Goal: Check status: Check status

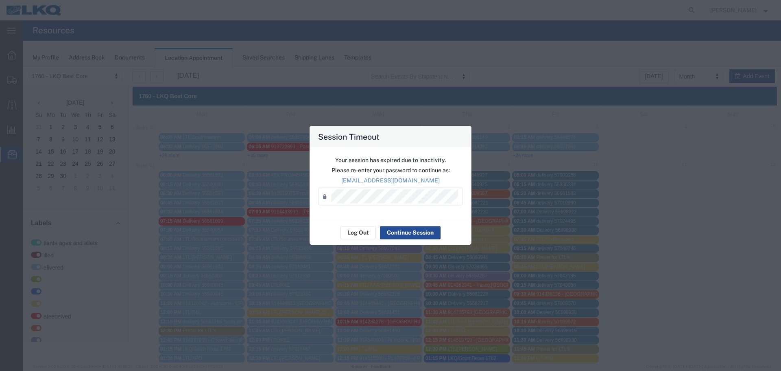
scroll to position [203, 0]
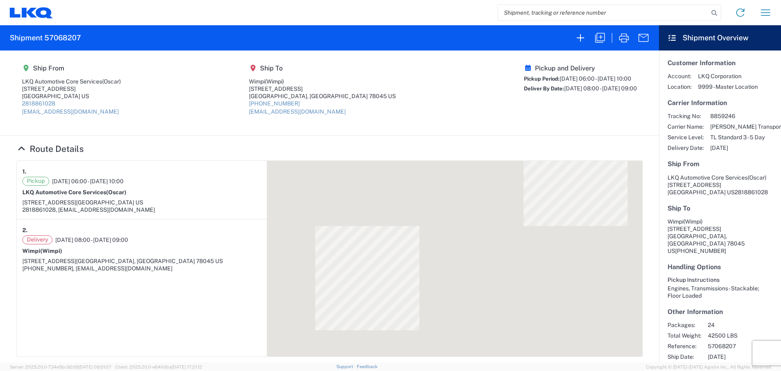
click at [530, 11] on input "search" at bounding box center [603, 12] width 211 height 15
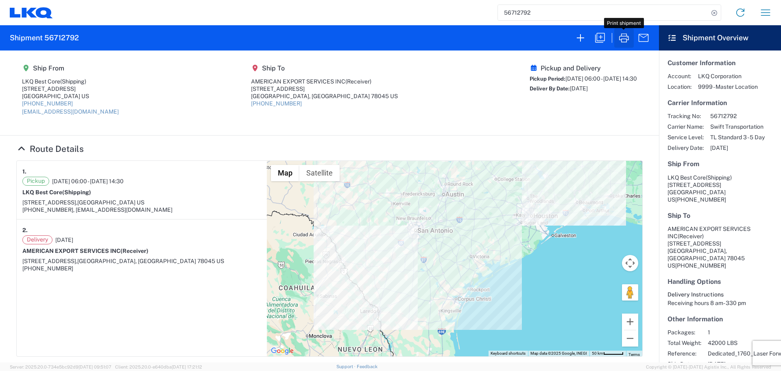
click at [621, 37] on icon "button" at bounding box center [624, 37] width 13 height 13
click at [544, 17] on input "56712792" at bounding box center [603, 12] width 211 height 15
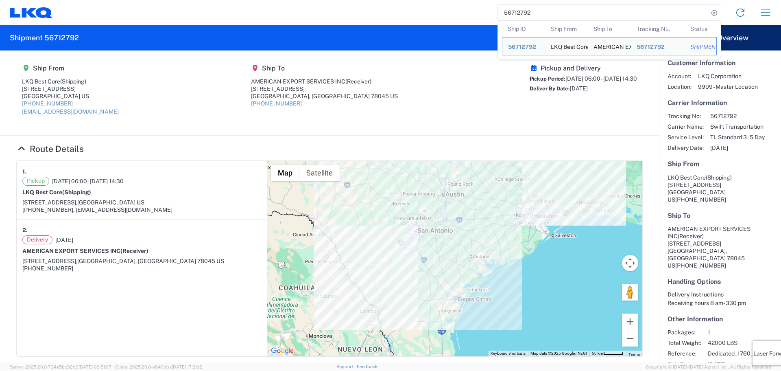
click at [544, 17] on input "56712792" at bounding box center [603, 12] width 211 height 15
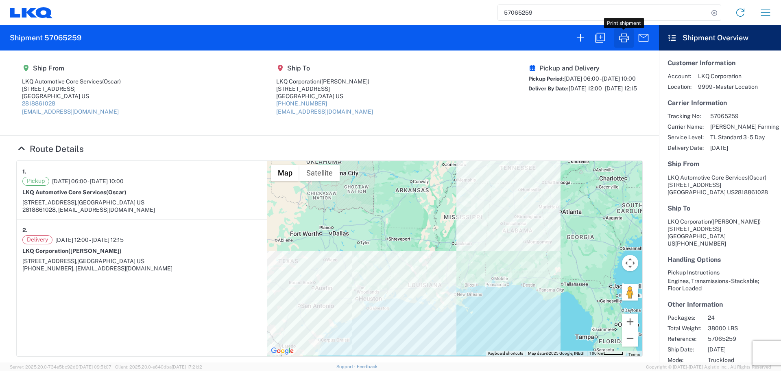
click at [621, 37] on icon "button" at bounding box center [624, 37] width 13 height 13
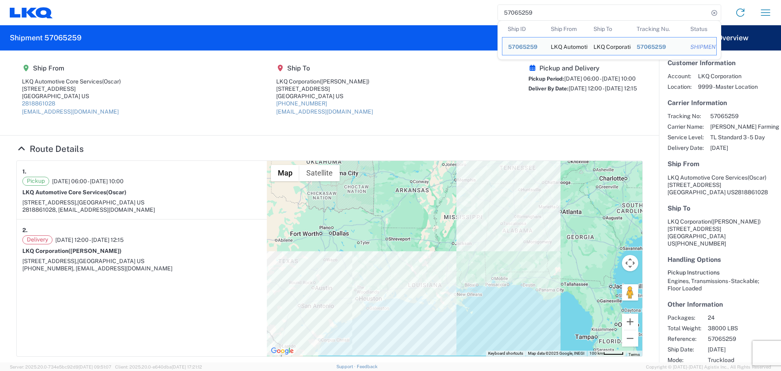
click at [518, 12] on input "57065259" at bounding box center [603, 12] width 211 height 15
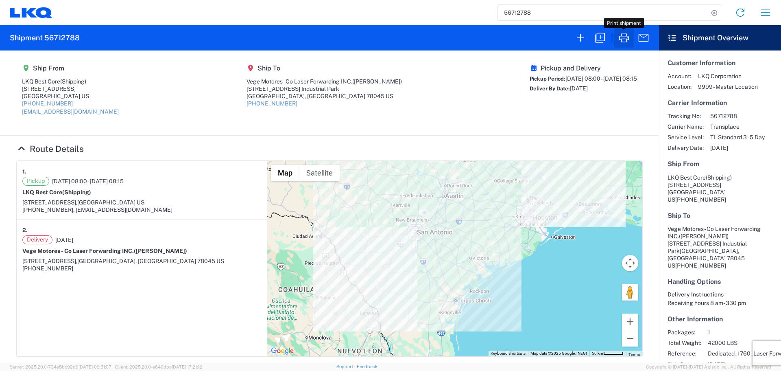
click at [627, 37] on icon "button" at bounding box center [624, 37] width 13 height 13
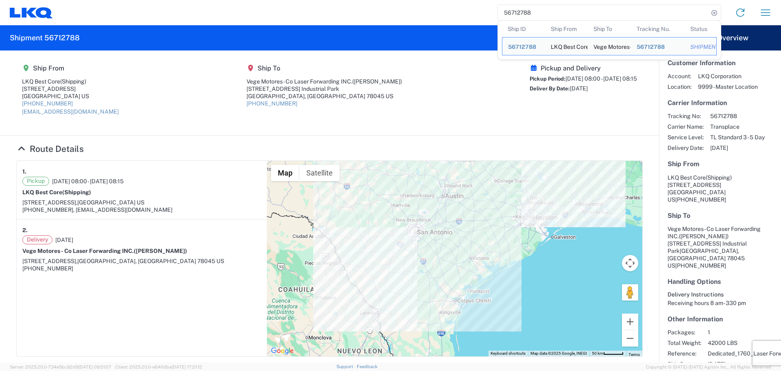
click at [527, 13] on input "56712788" at bounding box center [603, 12] width 211 height 15
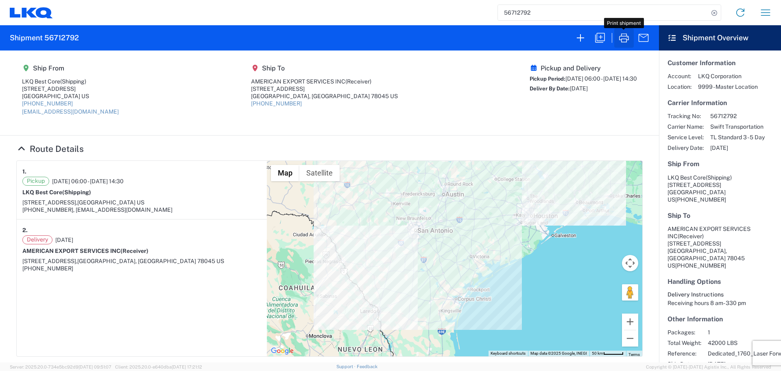
click at [623, 36] on icon "button" at bounding box center [624, 37] width 10 height 9
click at [528, 13] on input "56712792" at bounding box center [603, 12] width 211 height 15
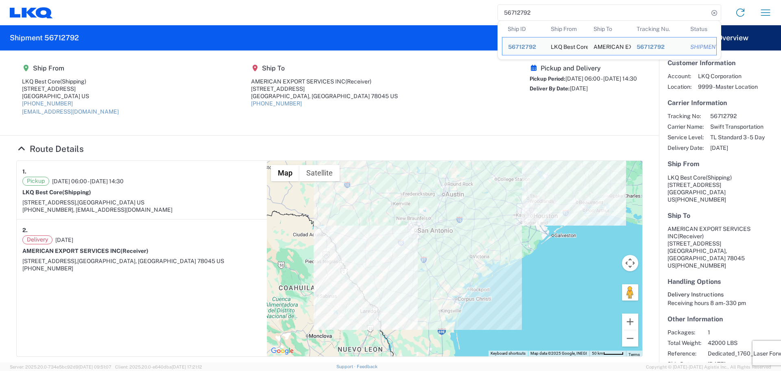
click at [528, 13] on input "56712792" at bounding box center [603, 12] width 211 height 15
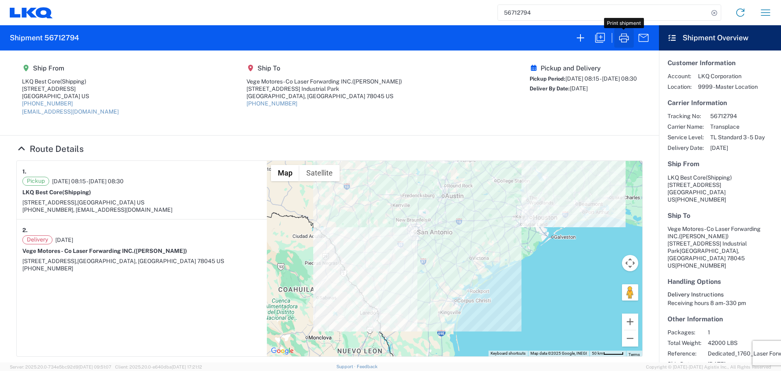
click at [629, 39] on icon "button" at bounding box center [624, 37] width 13 height 13
click at [529, 16] on input "56712794" at bounding box center [603, 12] width 211 height 15
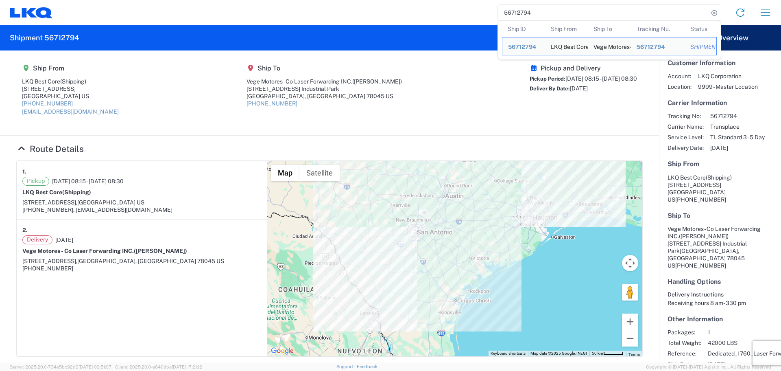
click at [529, 16] on input "56712794" at bounding box center [603, 12] width 211 height 15
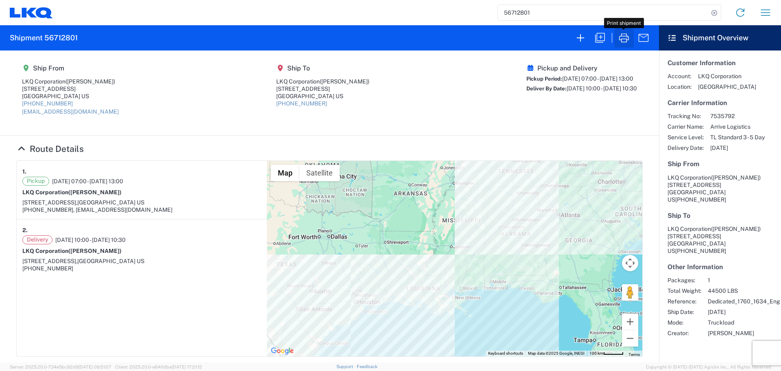
click at [623, 38] on icon "button" at bounding box center [624, 37] width 13 height 13
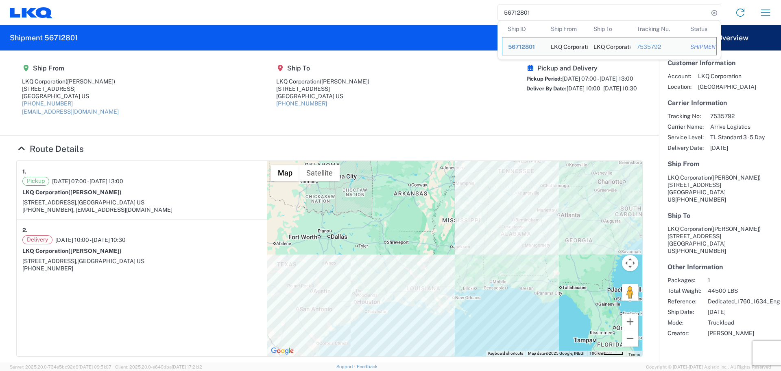
click at [552, 17] on input "56712801" at bounding box center [603, 12] width 211 height 15
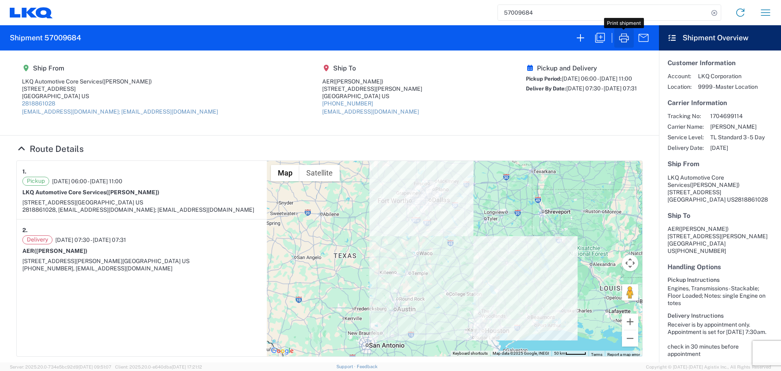
click at [625, 40] on icon "button" at bounding box center [624, 37] width 13 height 13
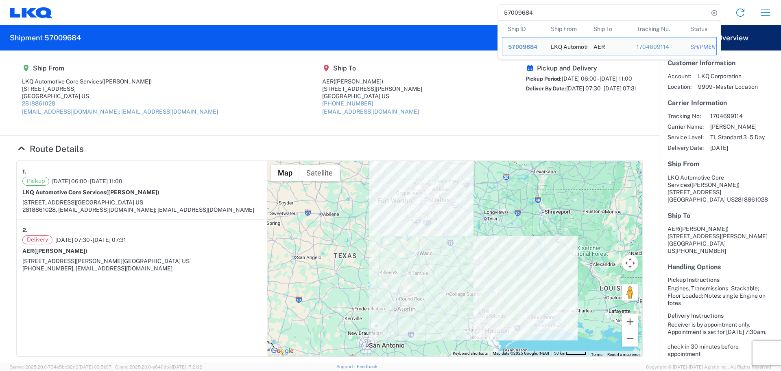
click at [524, 14] on input "57009684" at bounding box center [603, 12] width 211 height 15
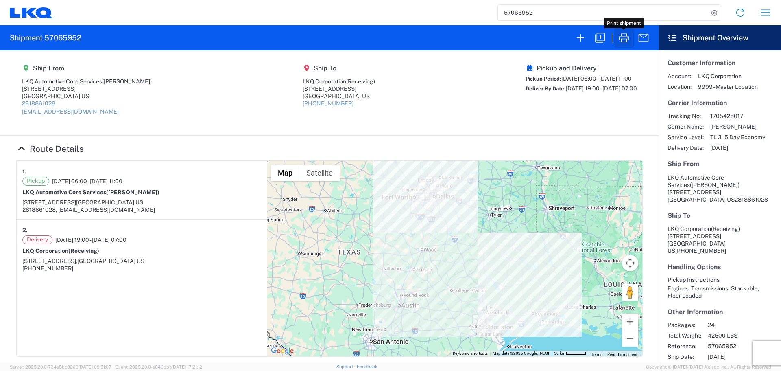
click at [625, 43] on icon "button" at bounding box center [624, 37] width 13 height 13
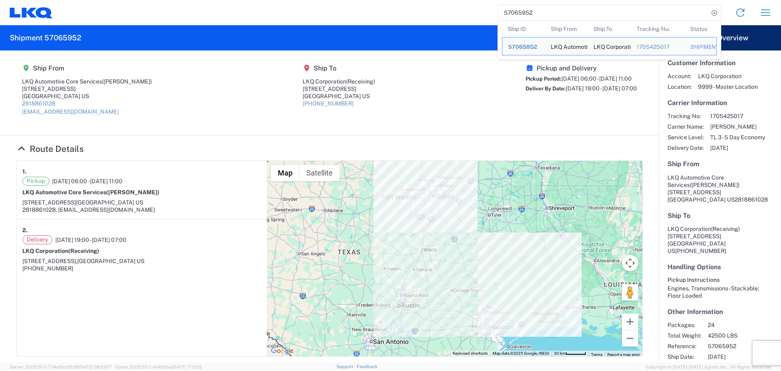
click at [504, 11] on input "57065952" at bounding box center [603, 12] width 211 height 15
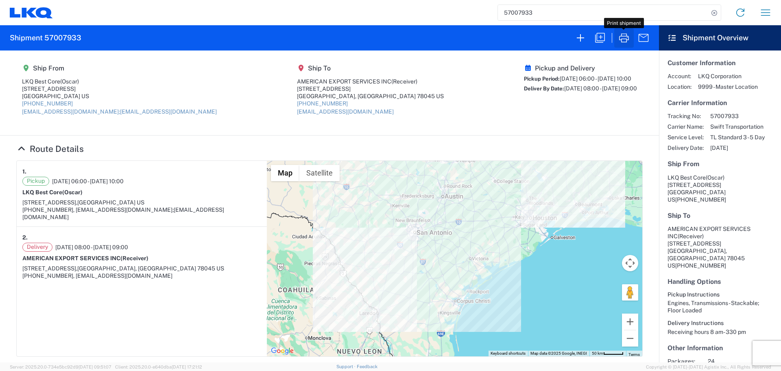
click at [622, 37] on icon "button" at bounding box center [624, 37] width 13 height 13
click at [521, 15] on input "57007933" at bounding box center [603, 12] width 211 height 15
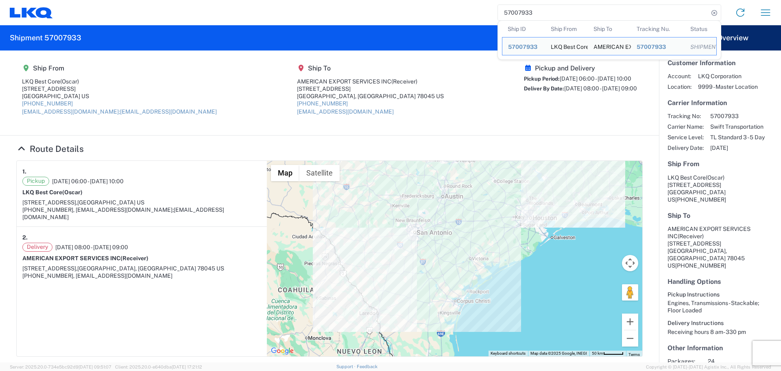
click at [521, 15] on input "57007933" at bounding box center [603, 12] width 211 height 15
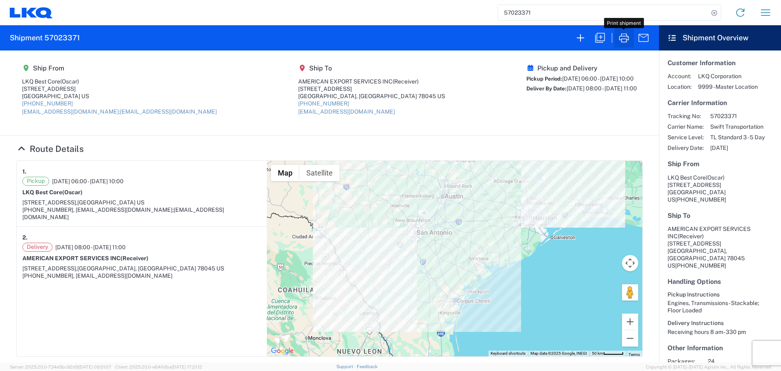
click at [626, 44] on icon "button" at bounding box center [624, 37] width 13 height 13
click at [516, 16] on input "57023371" at bounding box center [603, 12] width 211 height 15
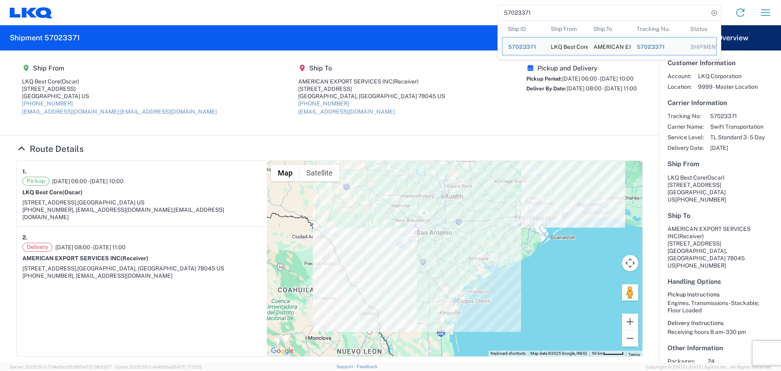
click at [516, 16] on input "57023371" at bounding box center [603, 12] width 211 height 15
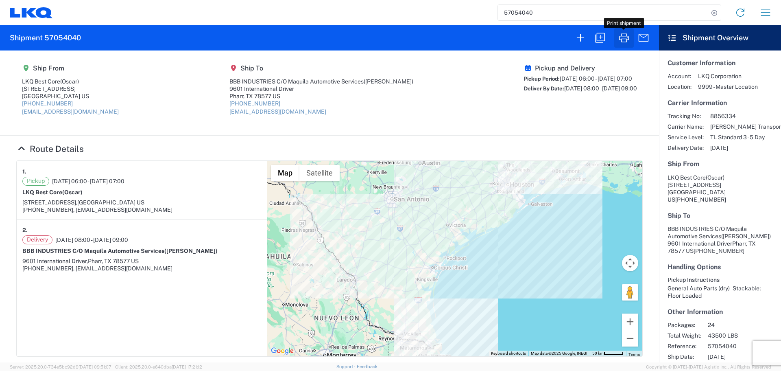
click at [625, 38] on icon "button" at bounding box center [624, 37] width 13 height 13
click at [621, 41] on icon "button" at bounding box center [624, 37] width 13 height 13
click at [619, 39] on icon "button" at bounding box center [624, 37] width 13 height 13
click at [514, 17] on input "57054040" at bounding box center [603, 12] width 211 height 15
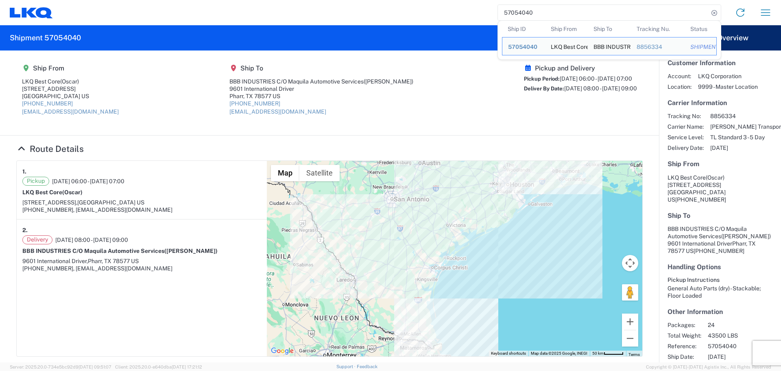
click at [514, 17] on input "57054040" at bounding box center [603, 12] width 211 height 15
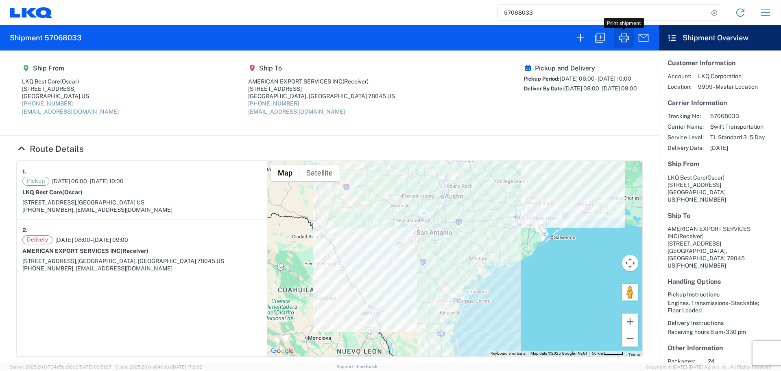
click at [621, 39] on icon "button" at bounding box center [624, 37] width 10 height 9
click at [514, 6] on input "57068033" at bounding box center [603, 12] width 211 height 15
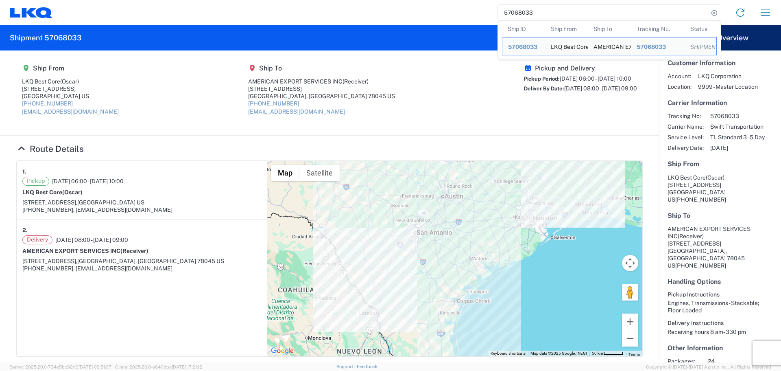
click at [514, 6] on input "57068033" at bounding box center [603, 12] width 211 height 15
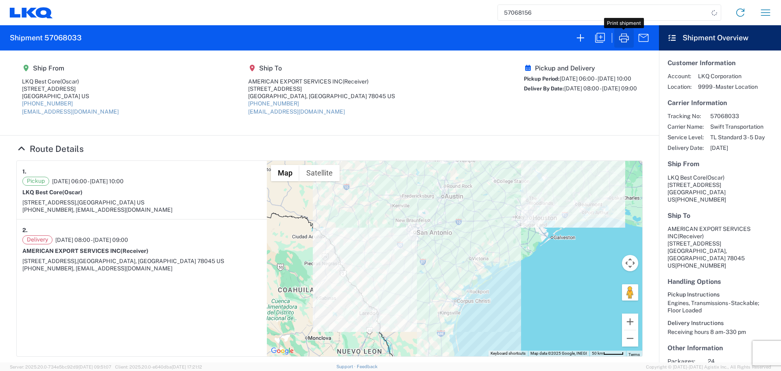
click at [623, 42] on icon "button" at bounding box center [624, 37] width 13 height 13
click at [562, 13] on input "57068156" at bounding box center [603, 12] width 211 height 15
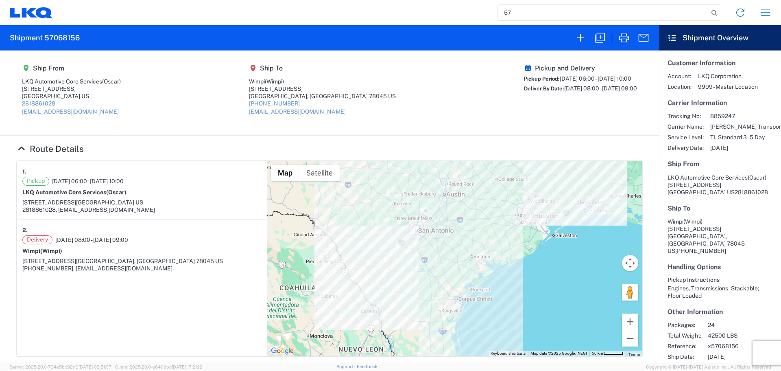
click at [519, 15] on input "57" at bounding box center [603, 12] width 211 height 15
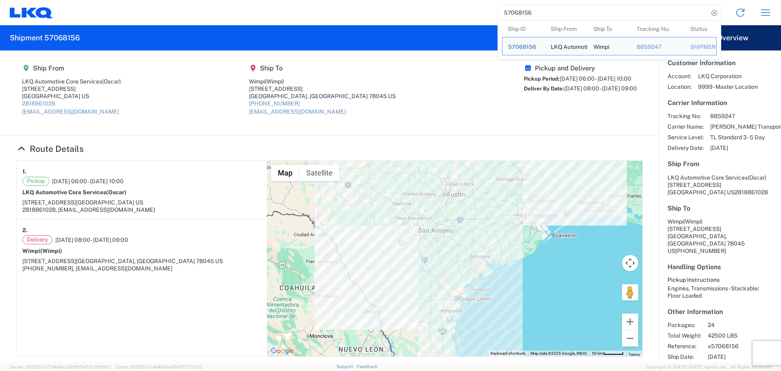
click at [558, 15] on input "57068156" at bounding box center [603, 12] width 211 height 15
click at [524, 48] on span "57068156" at bounding box center [522, 47] width 28 height 7
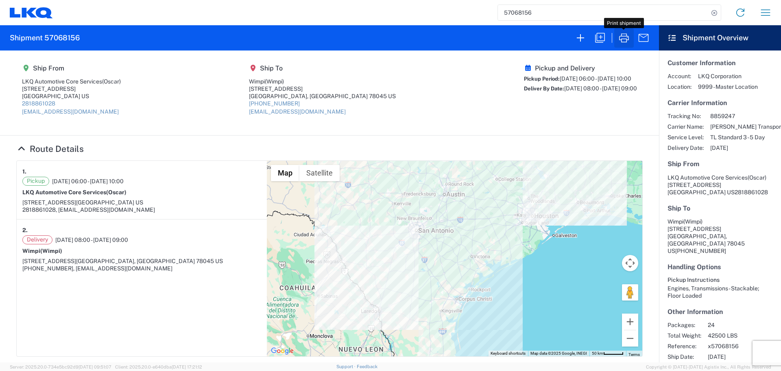
click at [622, 41] on icon "button" at bounding box center [624, 37] width 13 height 13
click at [526, 5] on input "57068156" at bounding box center [603, 12] width 211 height 15
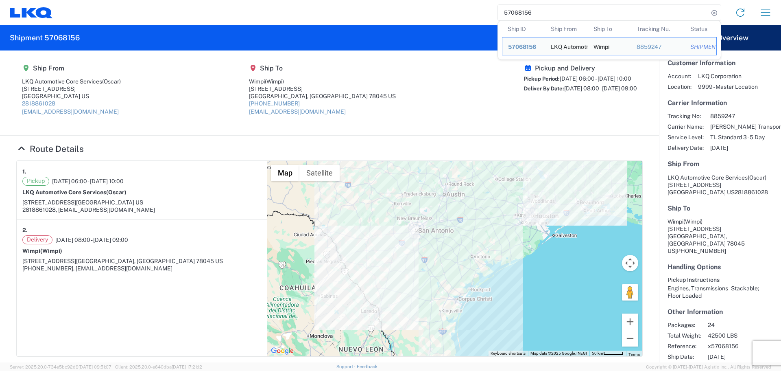
click at [526, 5] on input "57068156" at bounding box center [603, 12] width 211 height 15
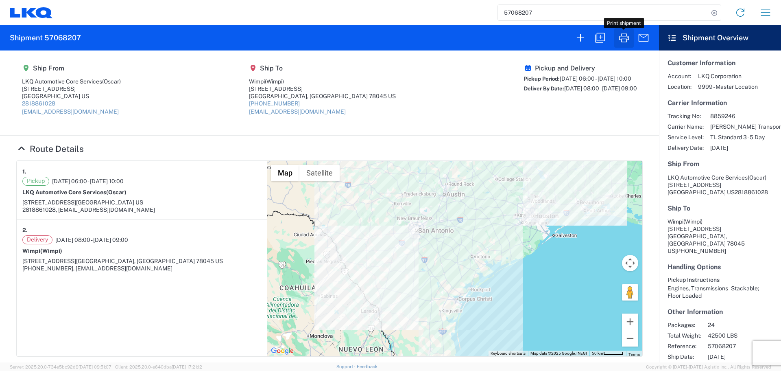
click at [622, 37] on icon "button" at bounding box center [624, 37] width 13 height 13
click at [510, 12] on input "57068207" at bounding box center [603, 12] width 211 height 15
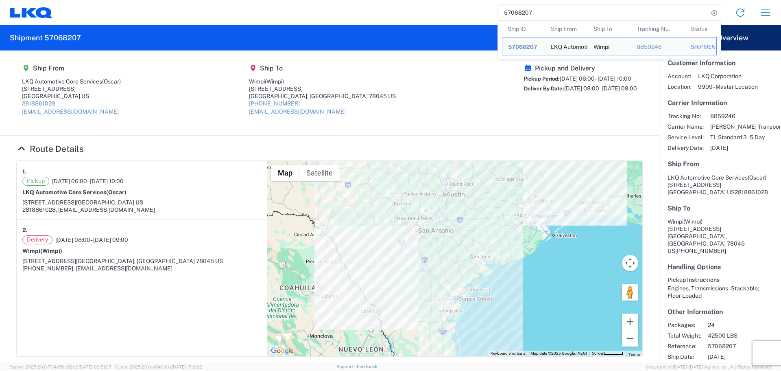
click at [510, 12] on input "57068207" at bounding box center [603, 12] width 211 height 15
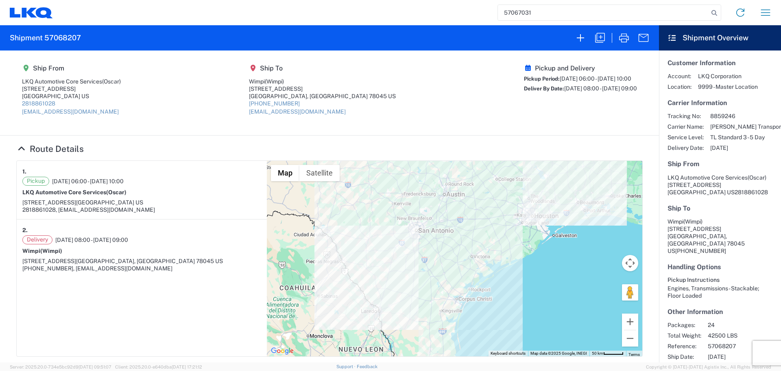
click at [618, 11] on input "57067031" at bounding box center [603, 12] width 211 height 15
type input "57067031"
click at [722, 15] on div "57067031 Home Shipment request Shipment tracking" at bounding box center [415, 13] width 725 height 20
click at [716, 13] on icon at bounding box center [714, 12] width 11 height 11
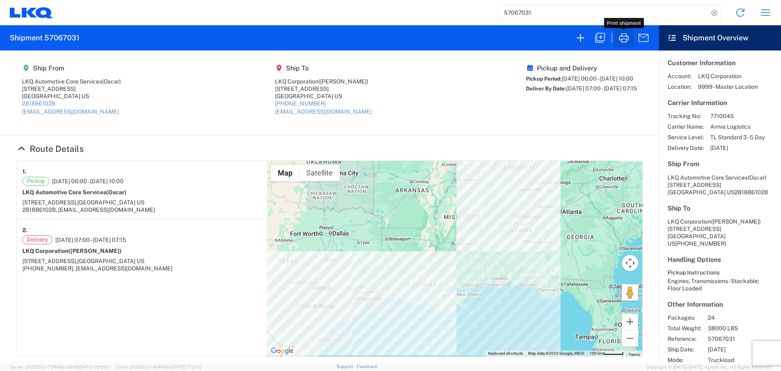
click at [620, 40] on icon "button" at bounding box center [624, 37] width 10 height 9
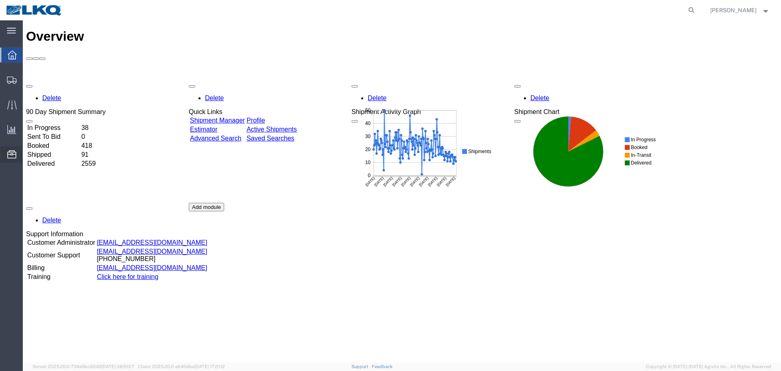
click at [0, 0] on span "Location Appointment" at bounding box center [0, 0] width 0 height 0
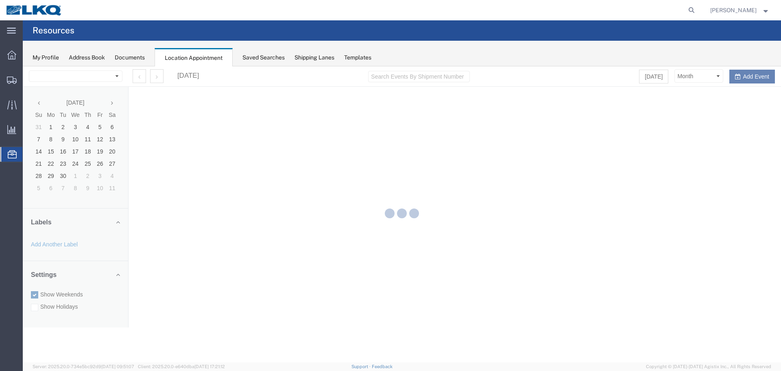
select select "27634"
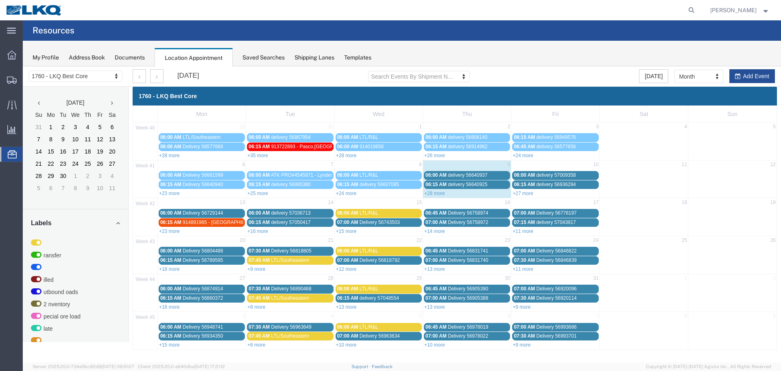
click at [431, 190] on div "+28 more" at bounding box center [467, 193] width 88 height 8
select select "1"
select select
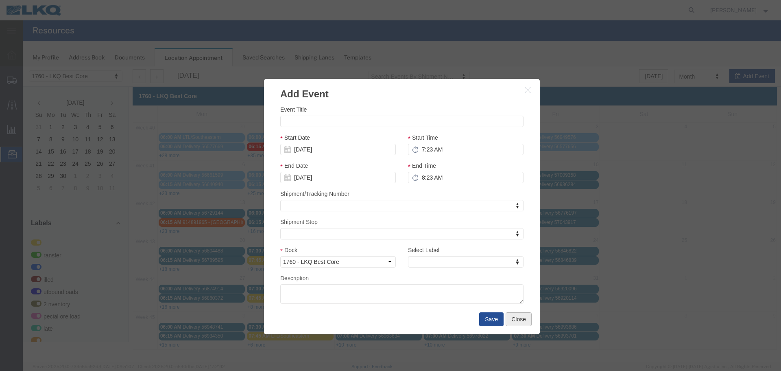
click at [519, 323] on button "Close" at bounding box center [519, 319] width 26 height 14
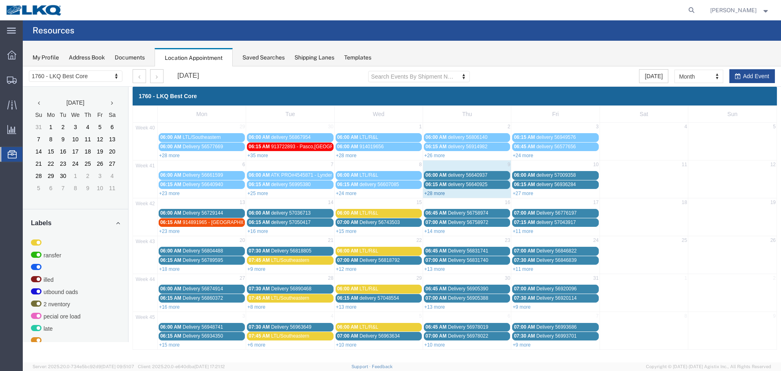
click at [439, 193] on link "+28 more" at bounding box center [434, 193] width 21 height 6
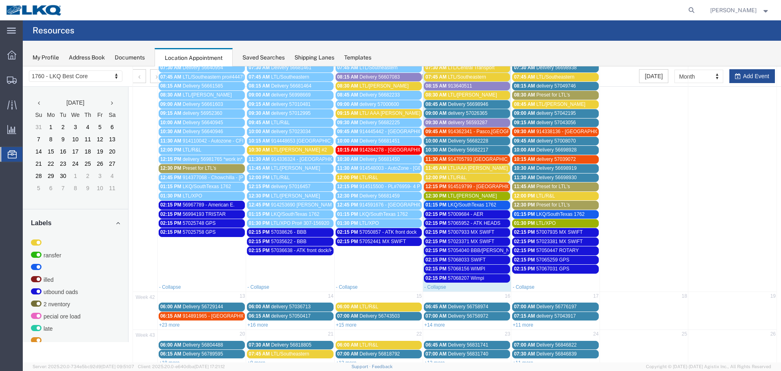
scroll to position [163, 0]
